Goal: Find specific page/section: Find specific page/section

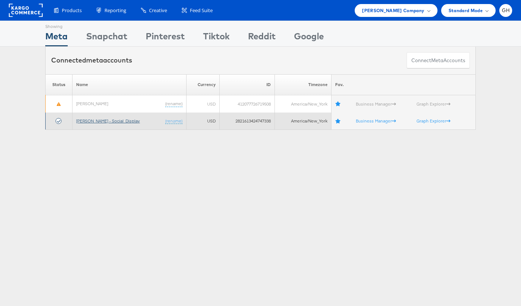
click at [101, 119] on link "[PERSON_NAME] - Social_Display" at bounding box center [108, 121] width 64 height 6
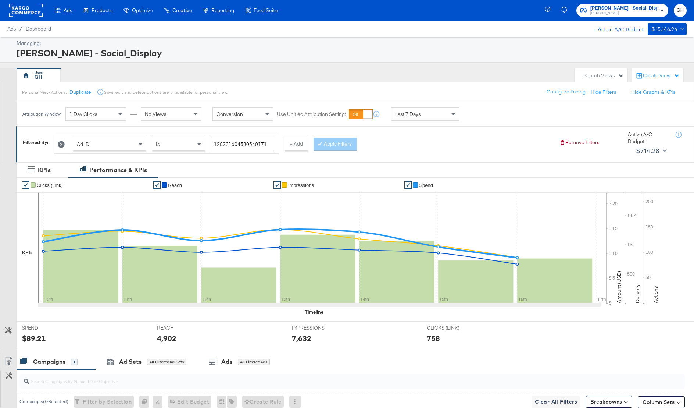
click at [128, 143] on div "Ad ID" at bounding box center [109, 144] width 73 height 13
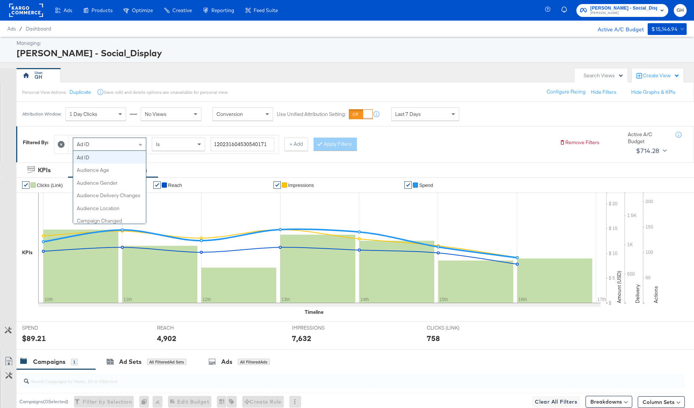
click at [63, 144] on icon at bounding box center [61, 144] width 7 height 7
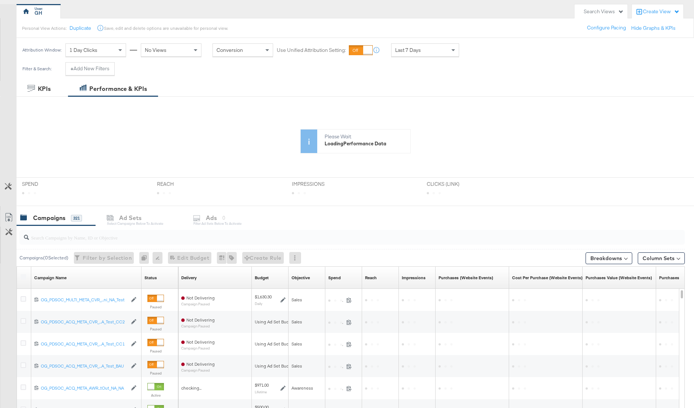
scroll to position [69, 0]
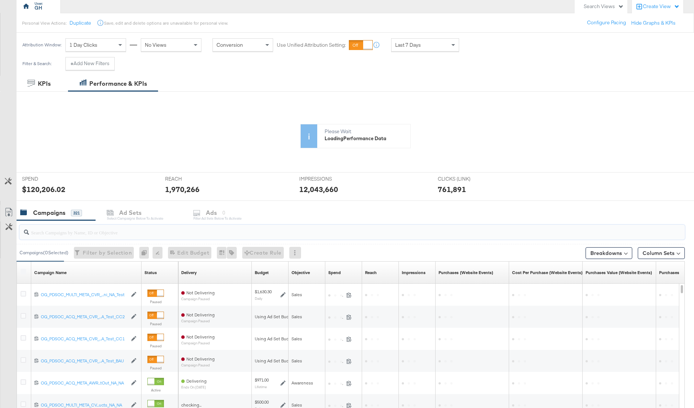
click at [117, 228] on input "search" at bounding box center [326, 229] width 595 height 14
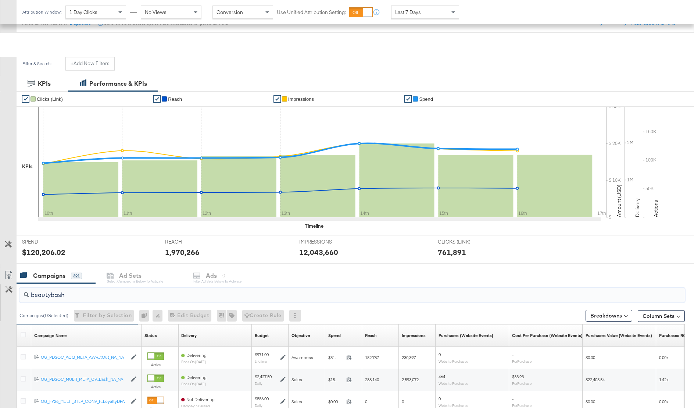
scroll to position [157, 0]
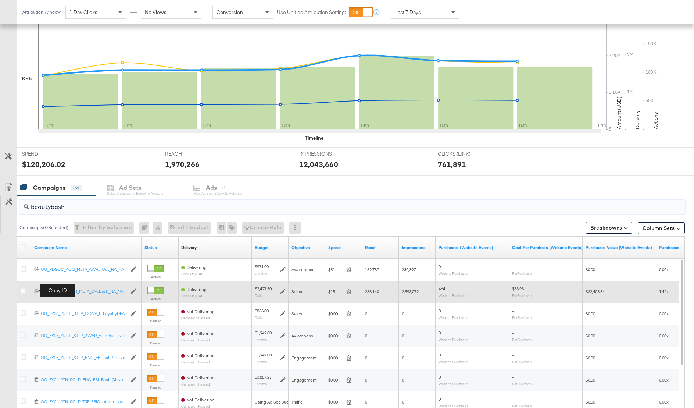
type input "beautybash"
click at [35, 289] on icon at bounding box center [36, 290] width 5 height 5
